Goal: Information Seeking & Learning: Learn about a topic

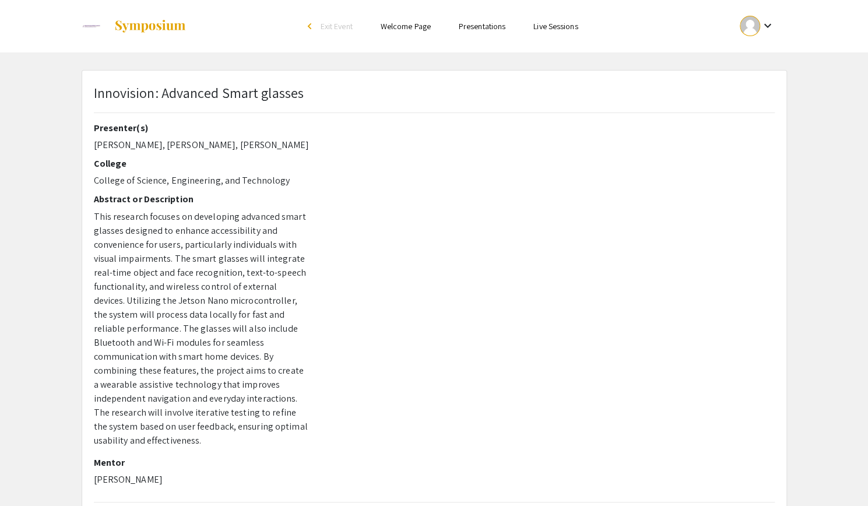
click at [388, 220] on div at bounding box center [551, 307] width 466 height 370
drag, startPoint x: 316, startPoint y: 94, endPoint x: 93, endPoint y: 92, distance: 222.7
click at [93, 92] on div "Innovision: Advanced Smart glasses" at bounding box center [434, 102] width 699 height 40
copy p "Innovision: Advanced Smart glasses"
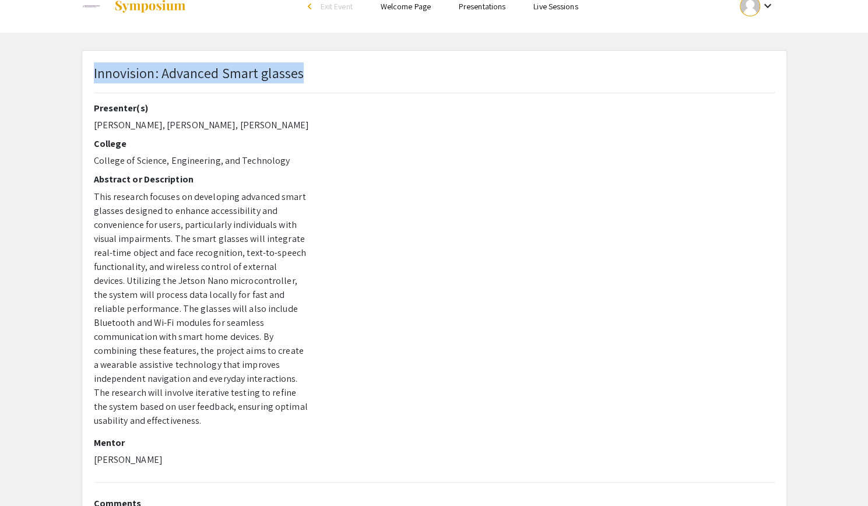
scroll to position [23, 0]
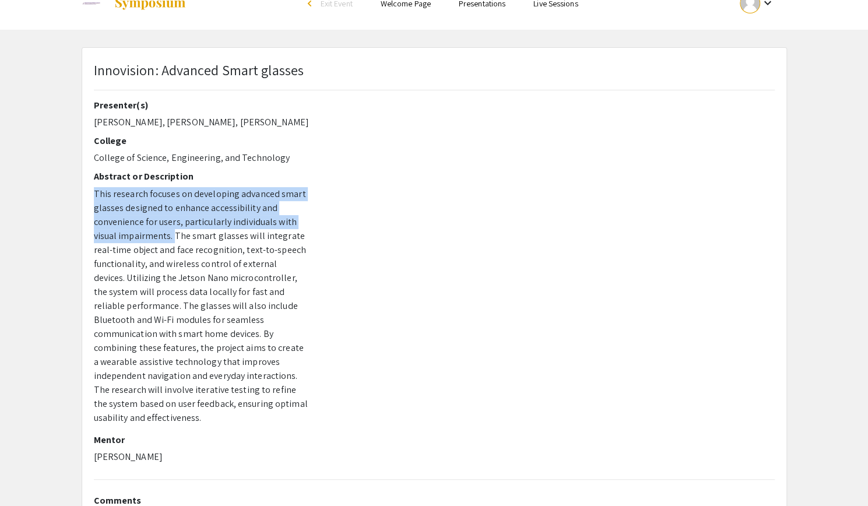
drag, startPoint x: 92, startPoint y: 193, endPoint x: 172, endPoint y: 234, distance: 90.5
click at [172, 234] on div "Presenter(s) Joel Tchouke, Nathnael Minuta, Mustanser Ahmad College College of …" at bounding box center [201, 285] width 233 height 370
copy p "This research focuses on developing advanced smart glasses designed to enhance …"
